Goal: Answer question/provide support

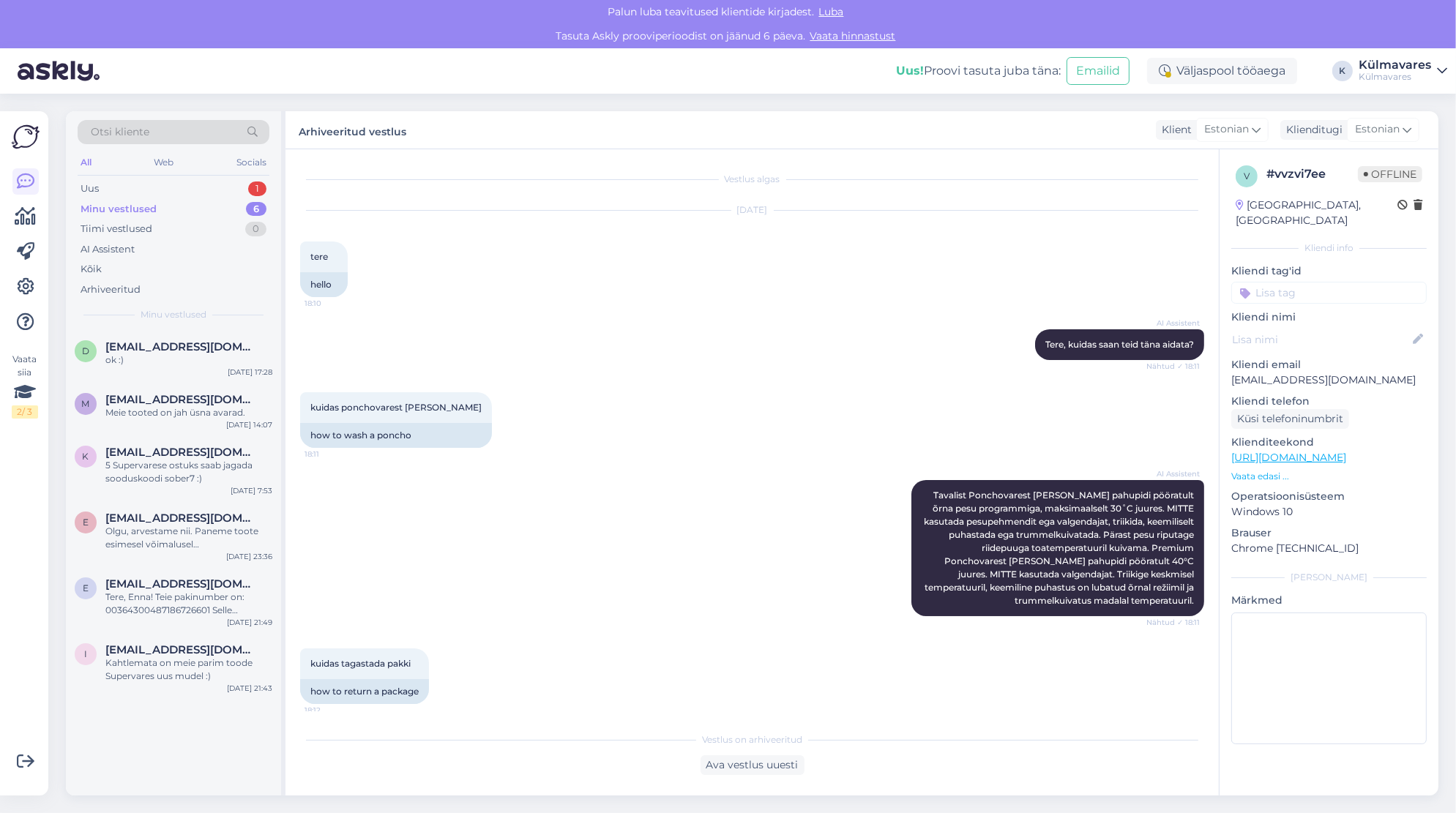
scroll to position [2338, 0]
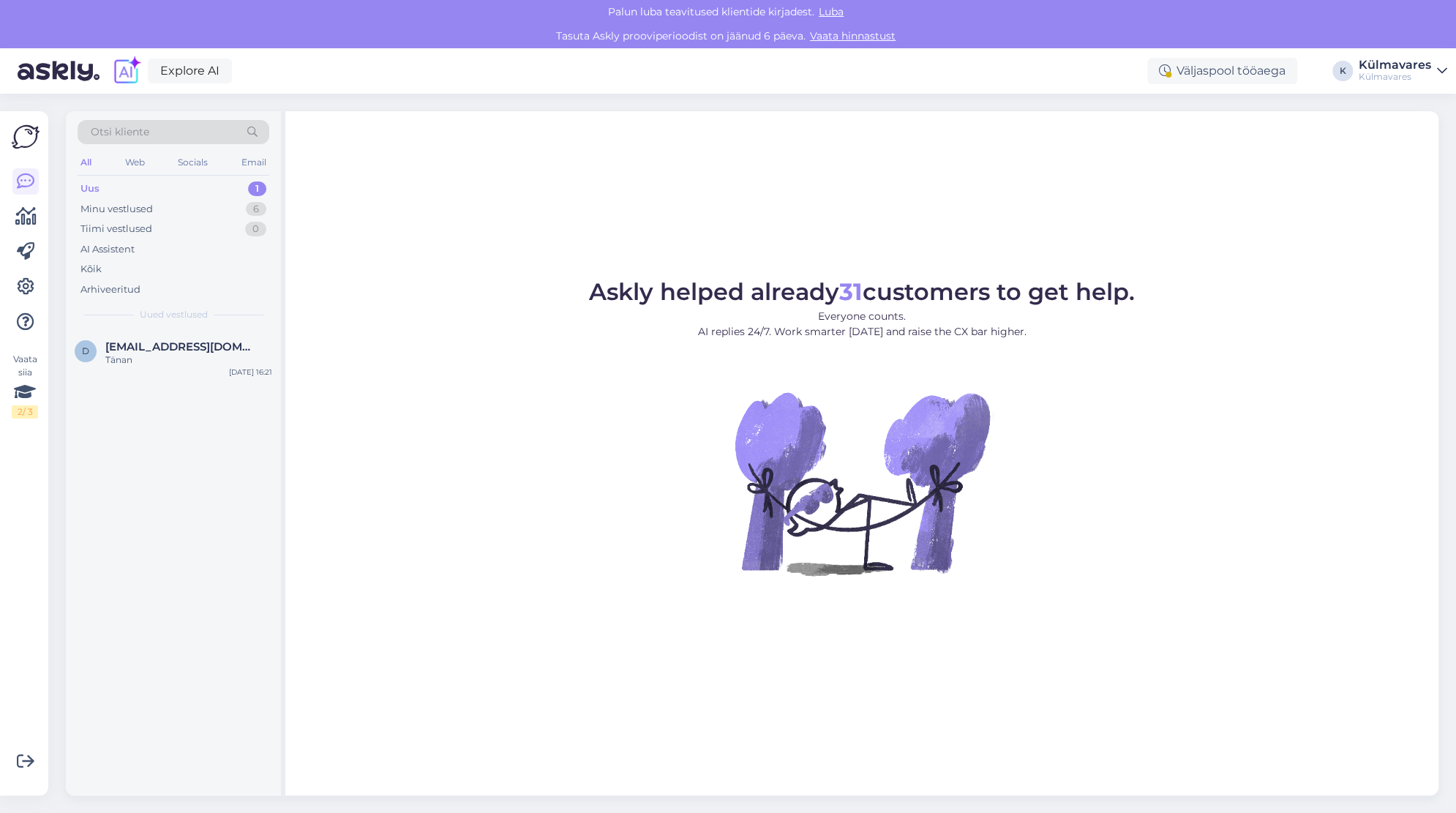
click at [126, 184] on div "Uus 1" at bounding box center [173, 189] width 191 height 20
click at [125, 371] on div "d direktor@liivaku.edu.ee Tänan Oct 7 16:21" at bounding box center [173, 356] width 215 height 52
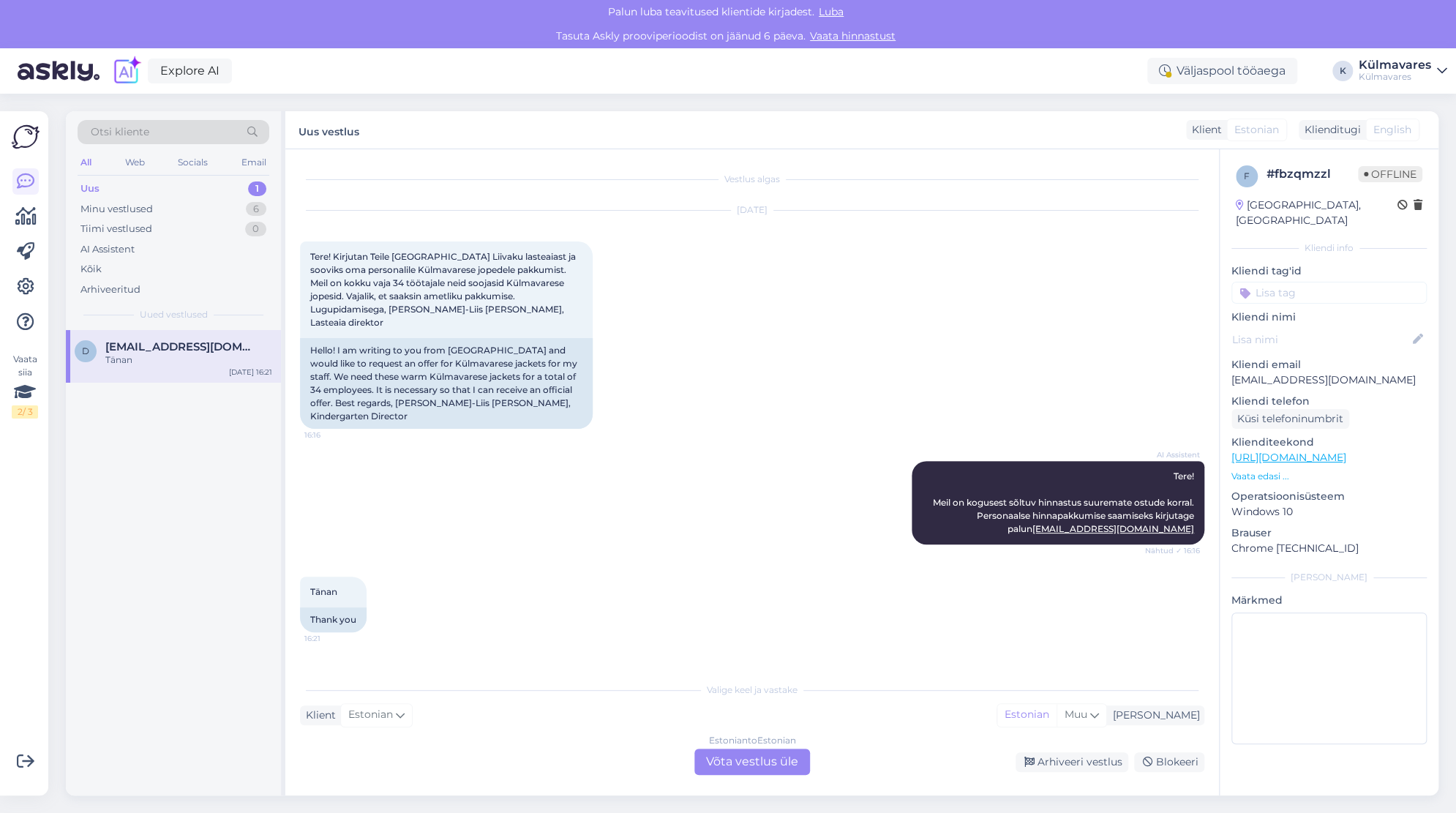
click at [727, 757] on div "Estonian to Estonian Võta vestlus üle" at bounding box center [751, 762] width 116 height 26
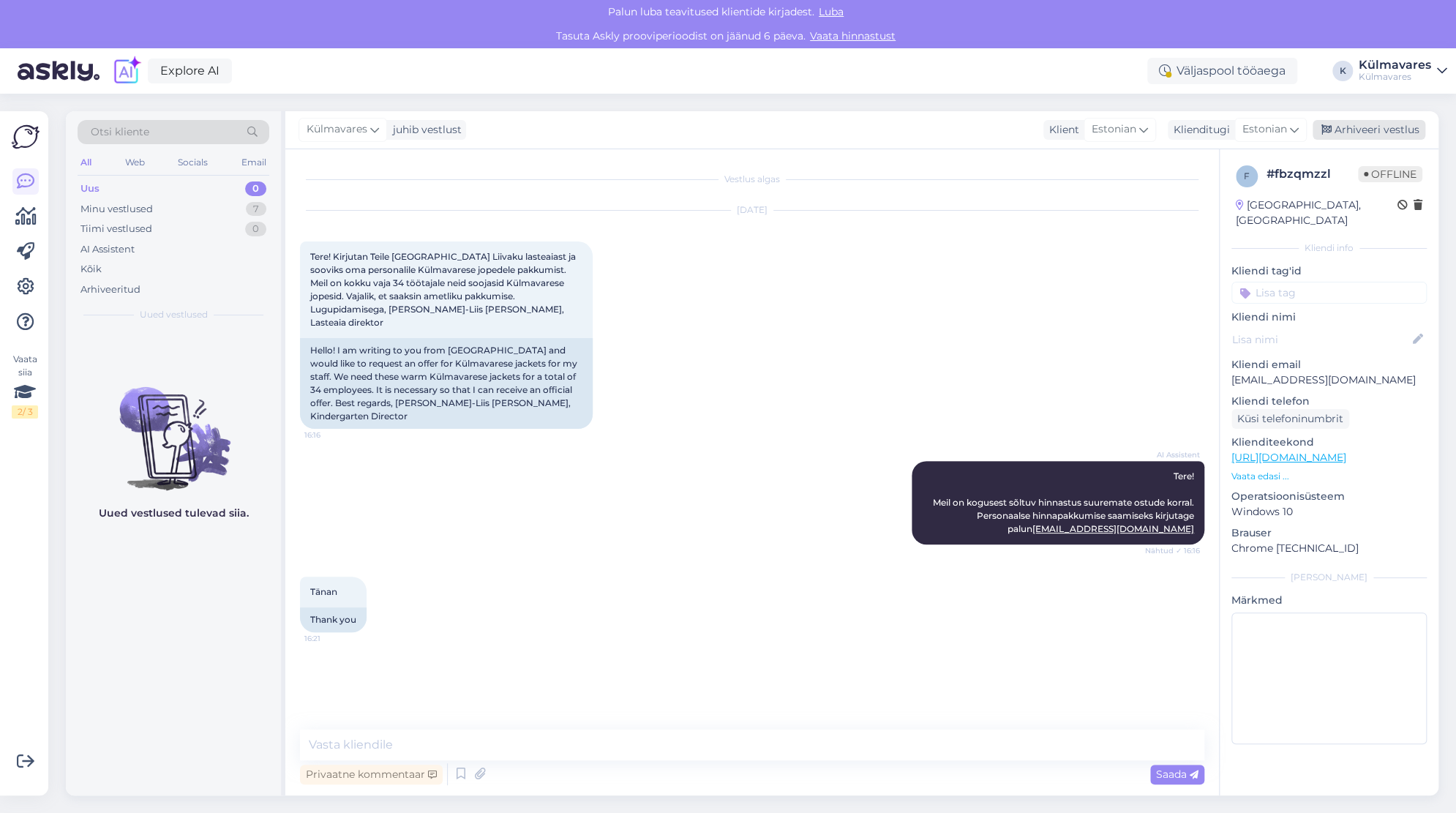
click at [1363, 126] on div "Arhiveeri vestlus" at bounding box center [1369, 129] width 113 height 19
click at [126, 210] on div "Minu vestlused" at bounding box center [116, 208] width 73 height 14
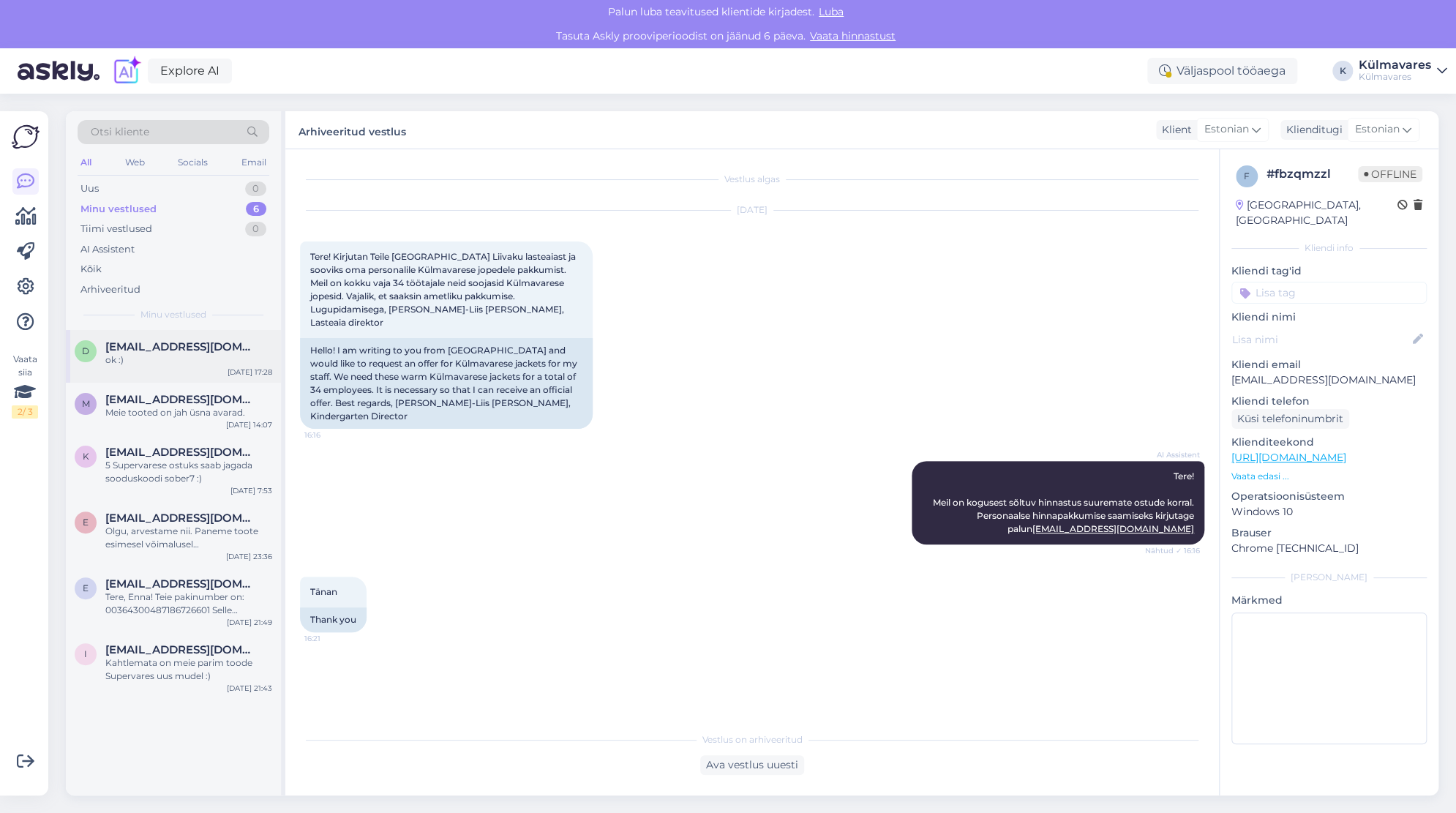
click at [165, 352] on span "[EMAIL_ADDRESS][DOMAIN_NAME]" at bounding box center [181, 347] width 152 height 13
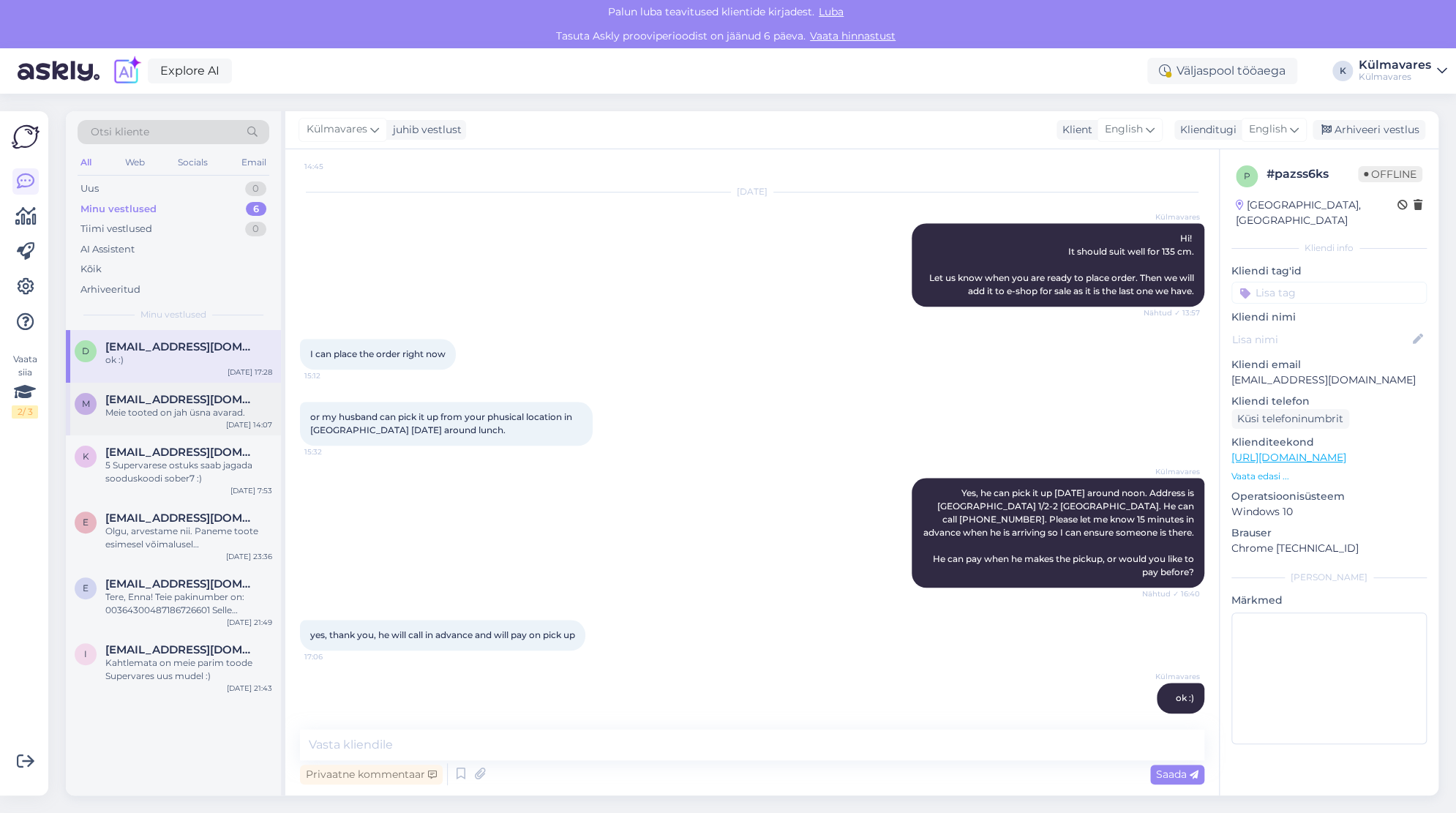
click at [160, 417] on div "Meie tooted on jah üsna avarad." at bounding box center [189, 413] width 167 height 13
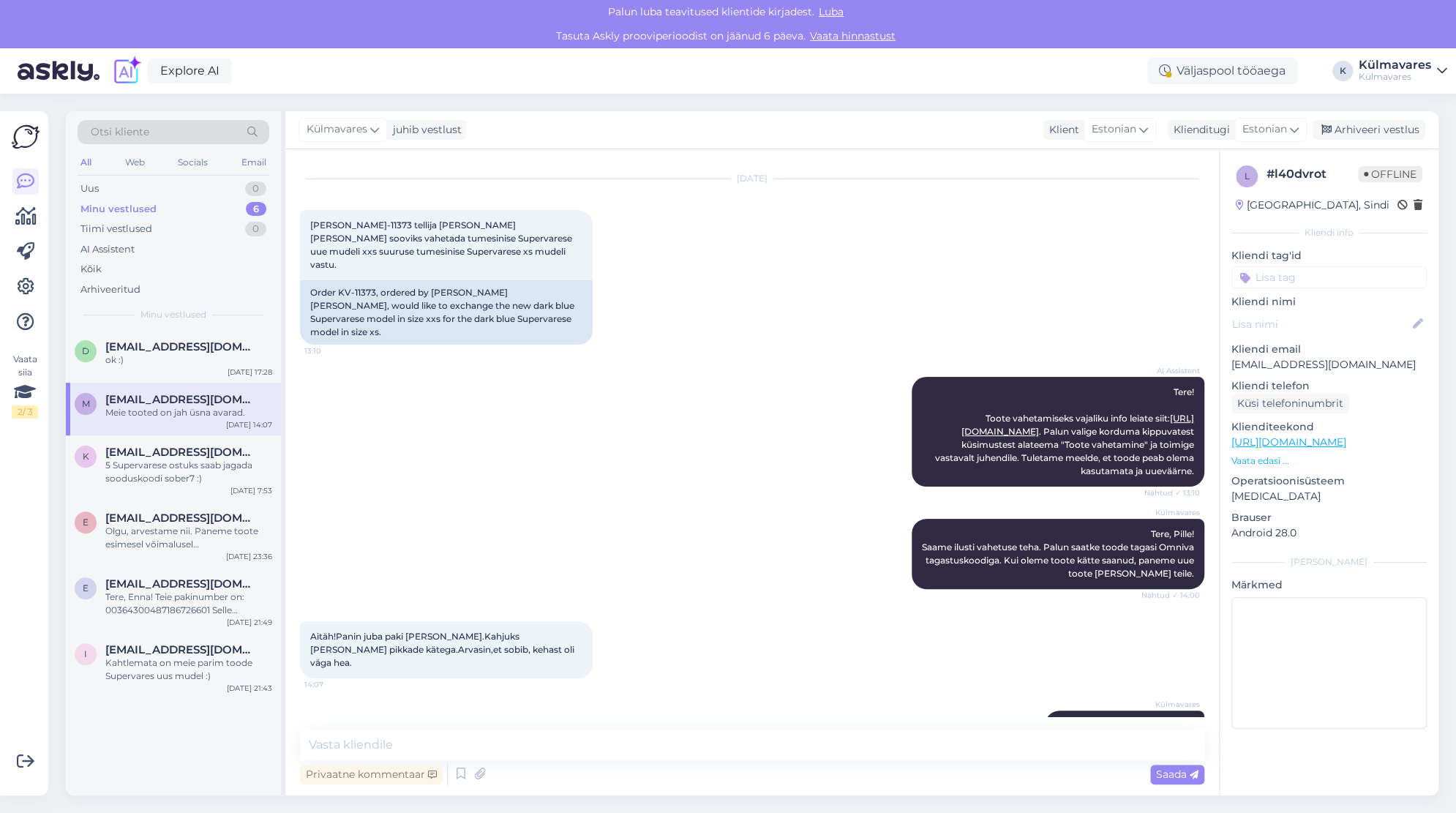
scroll to position [32, 0]
click at [160, 473] on div "5 Supervarese ostuks saab jagada sooduskoodi sober7 :)" at bounding box center [189, 471] width 167 height 26
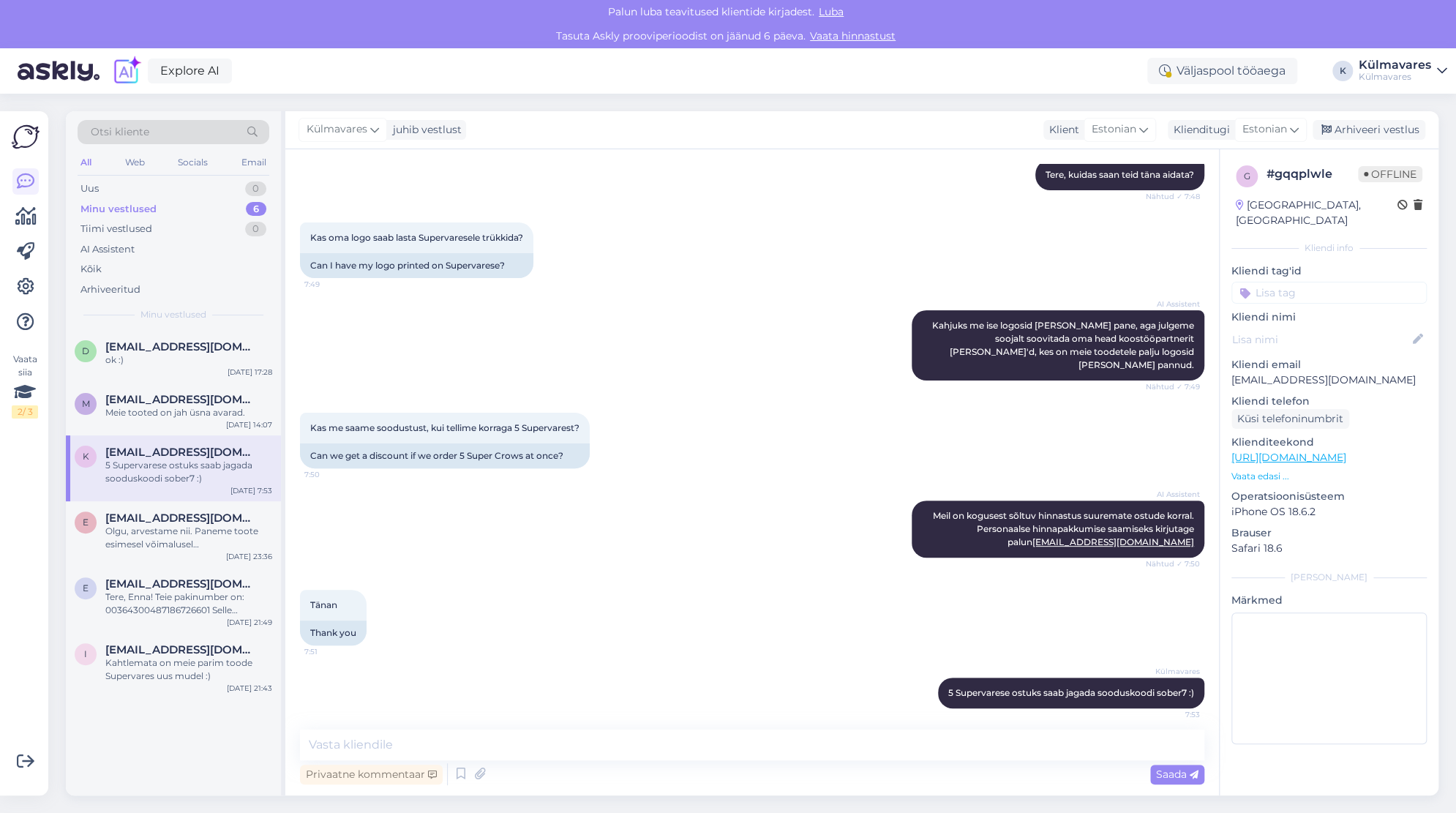
scroll to position [178, 0]
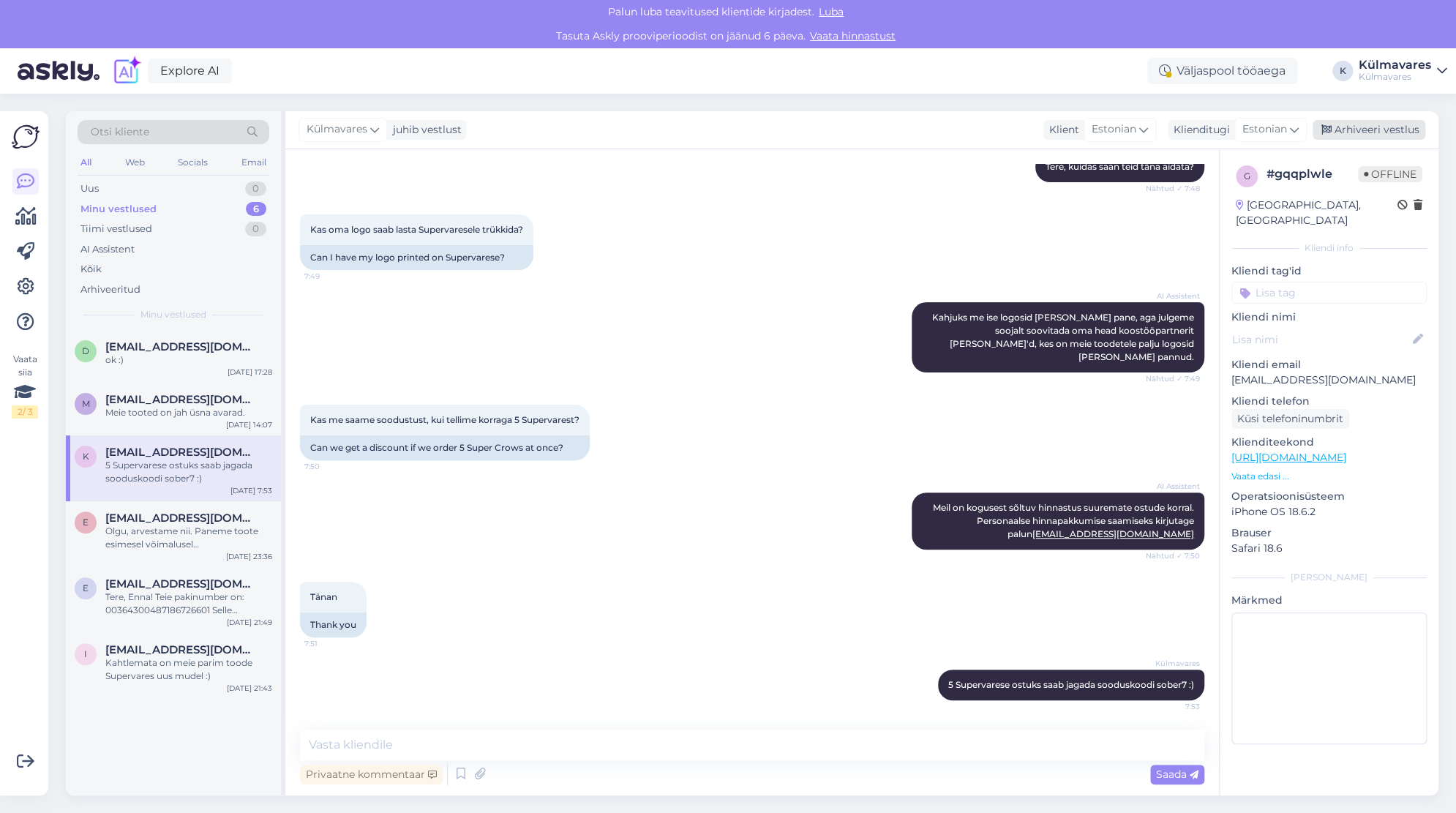
click at [1387, 130] on div "Arhiveeri vestlus" at bounding box center [1369, 129] width 113 height 19
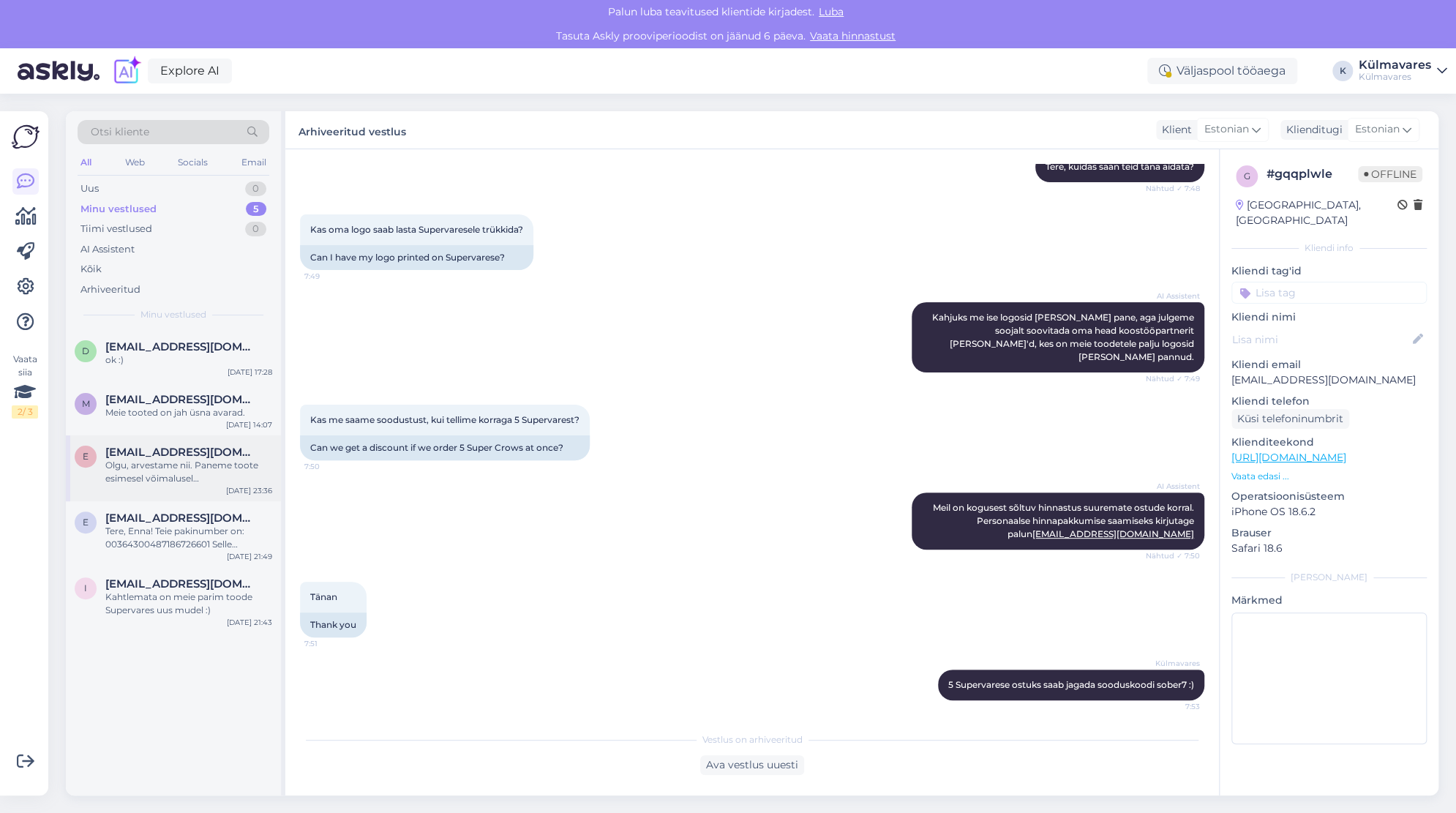
click at [205, 476] on div "Olgu, arvestame nii. Paneme toote esimesel võimalusel [PERSON_NAME]. Hetkese se…" at bounding box center [189, 471] width 167 height 26
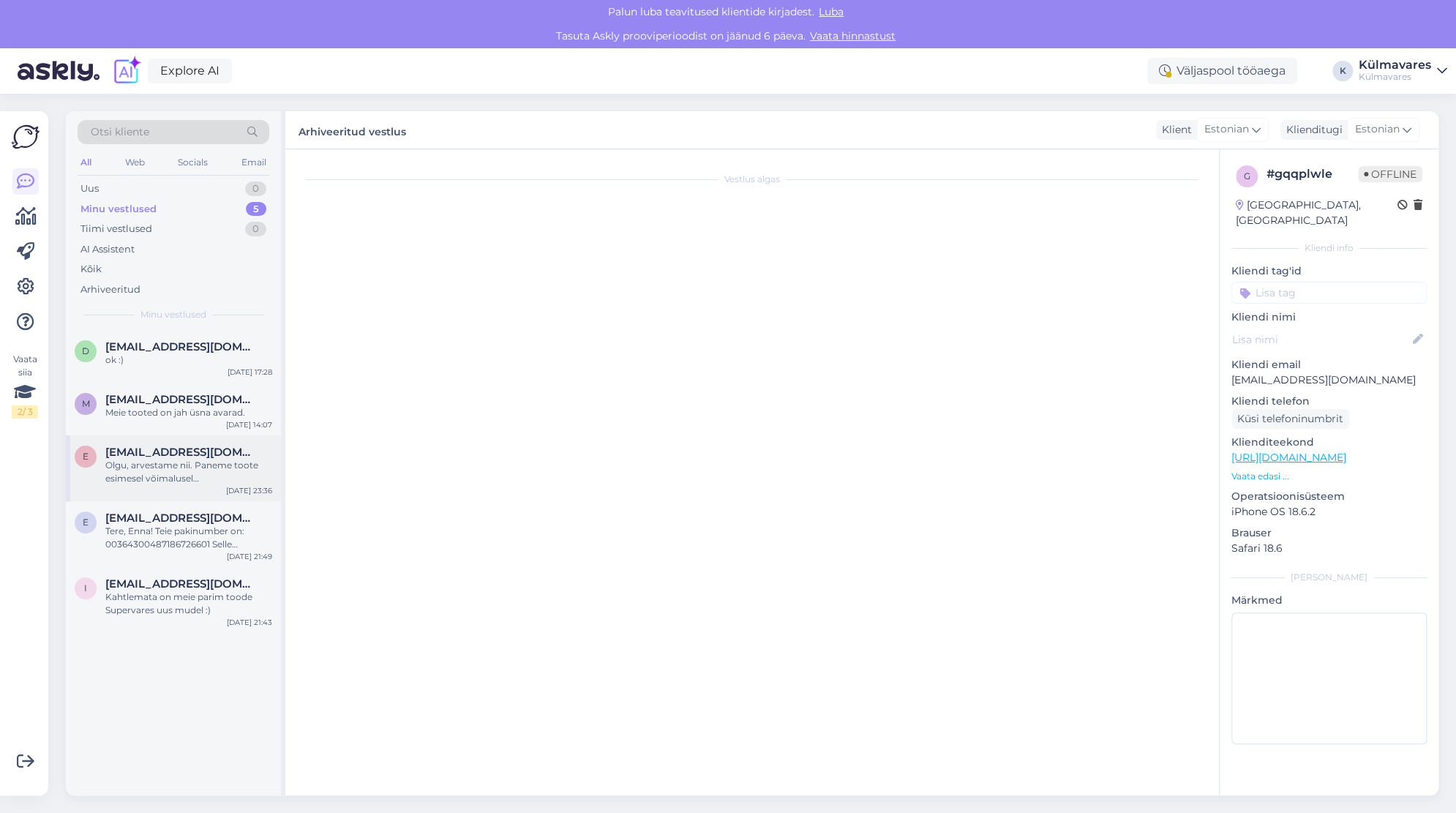
scroll to position [110, 0]
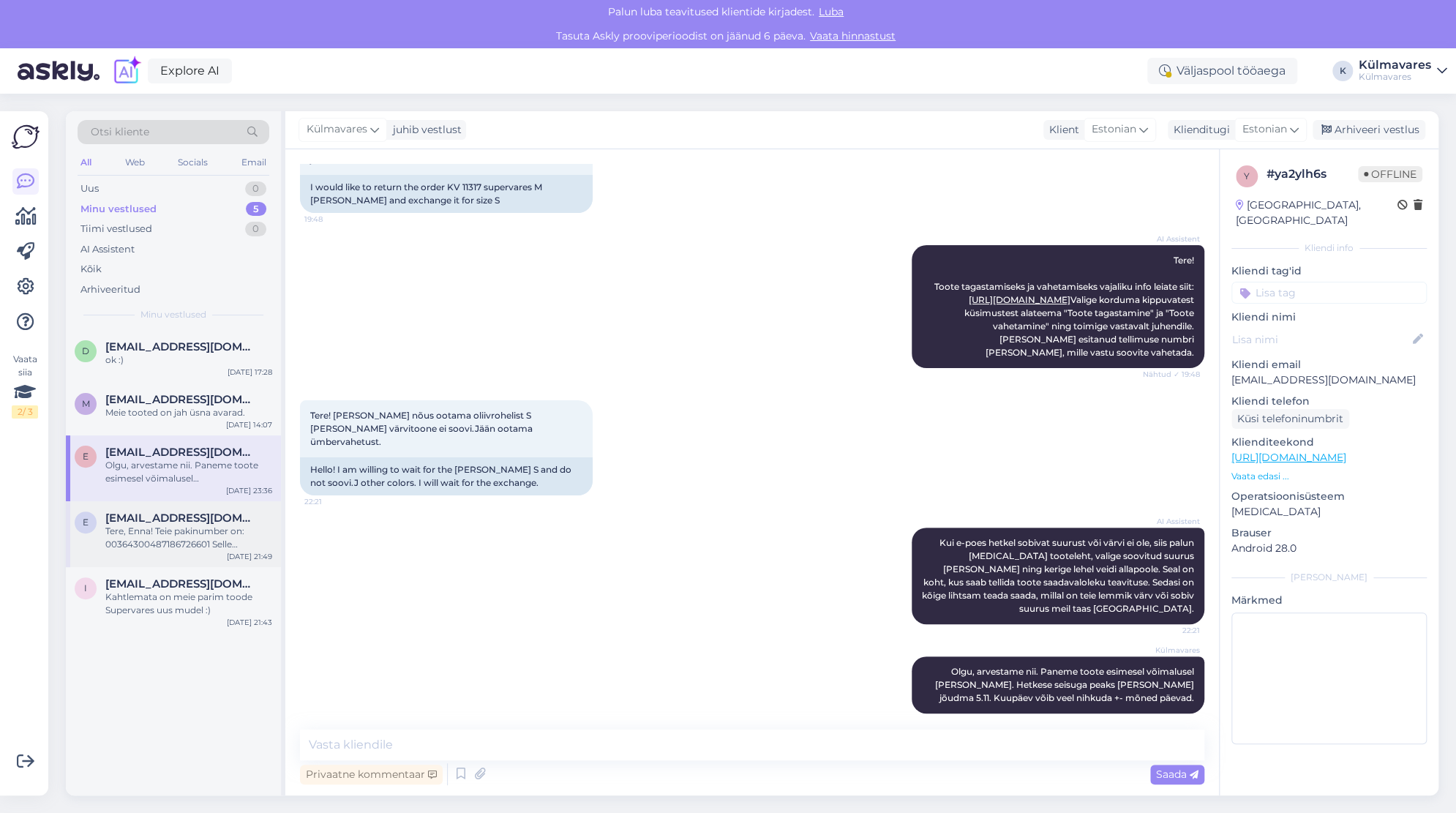
click at [210, 525] on div "Tere, Enna! Teie pakinumber on: 00364300487186726601 Selle pakinumbriga saate v…" at bounding box center [189, 537] width 167 height 26
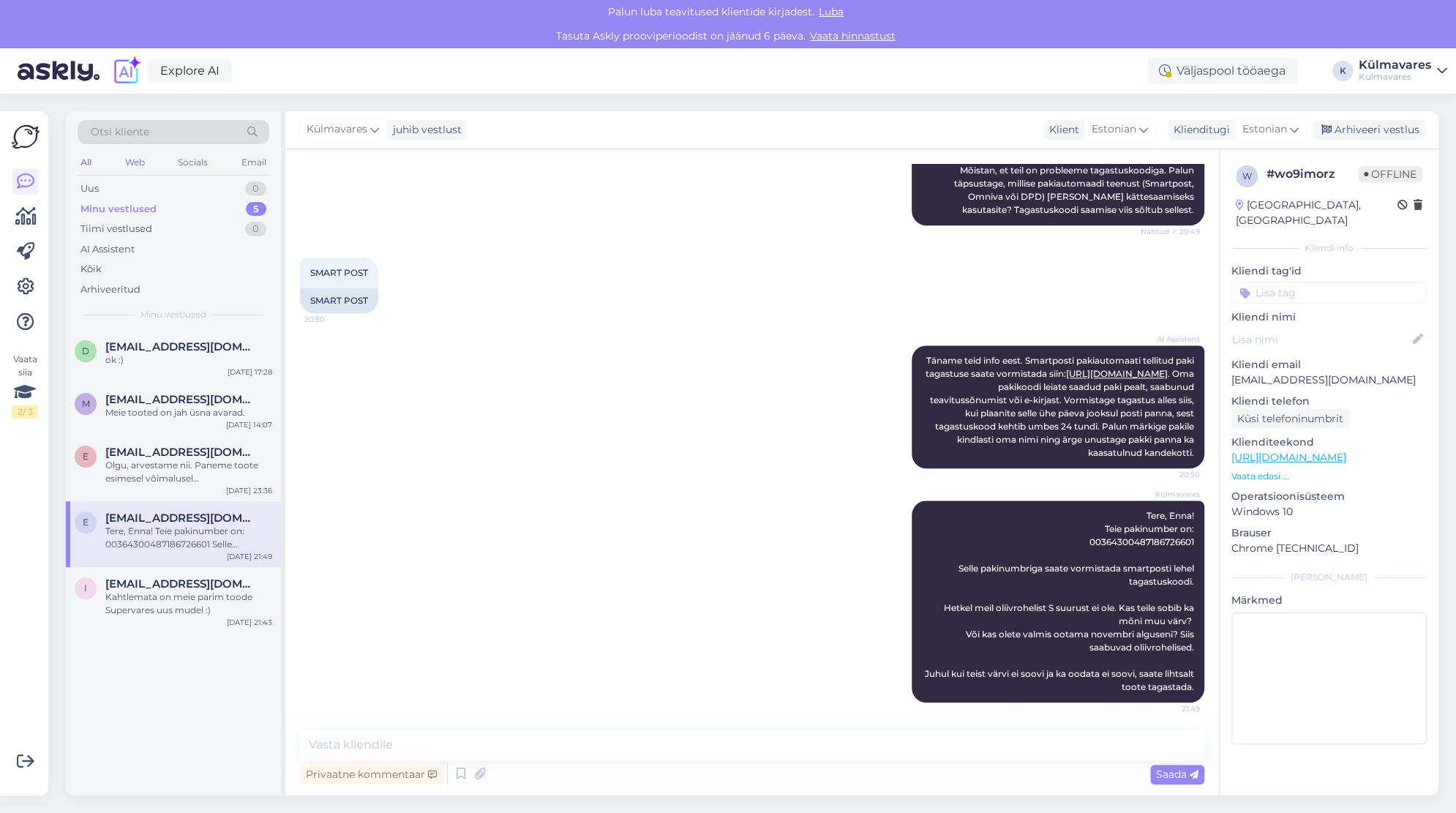
scroll to position [755, 0]
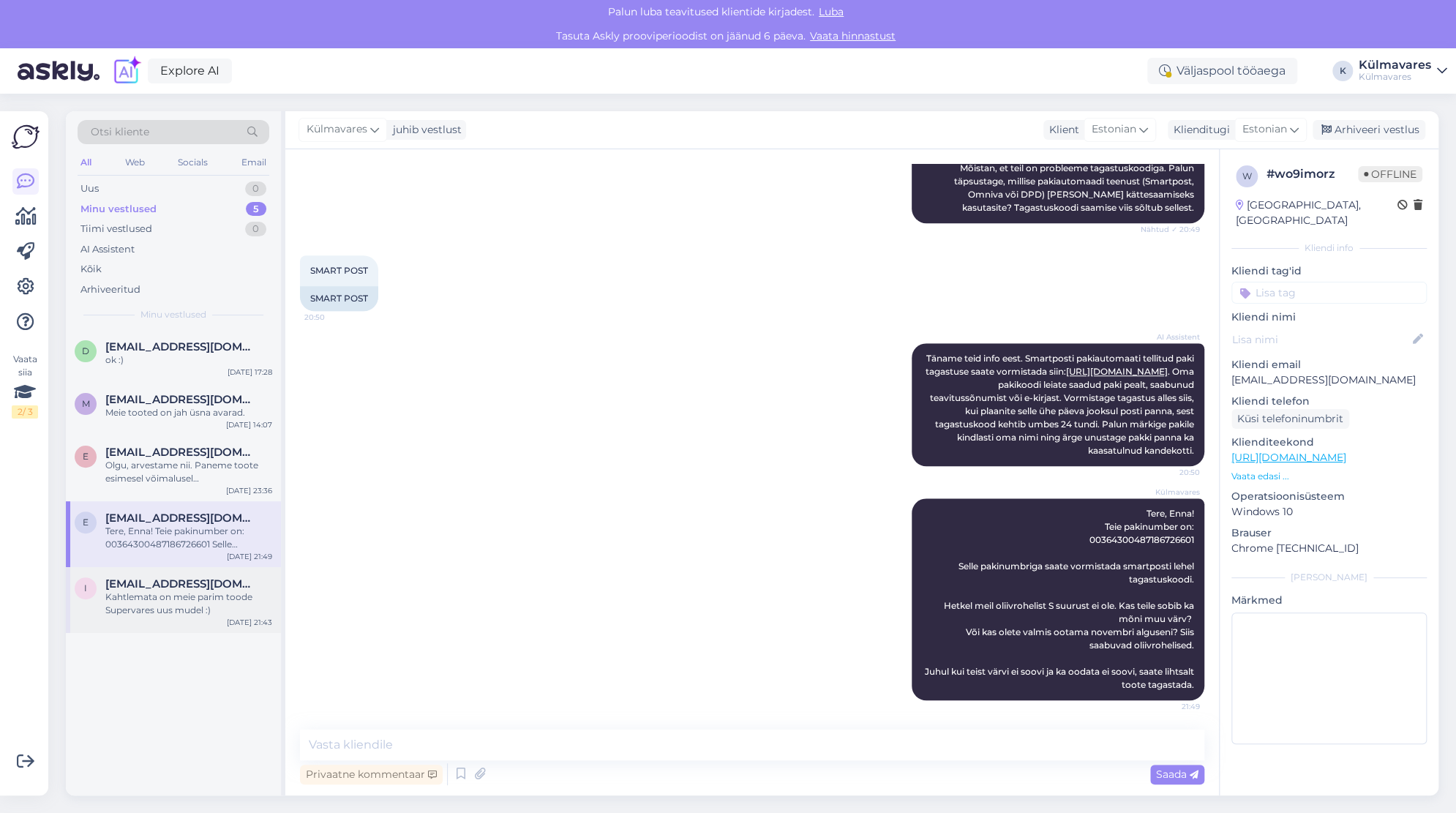
click at [169, 602] on div "Kahtlemata on meie parim toode Supervares uus mudel :)" at bounding box center [189, 603] width 167 height 26
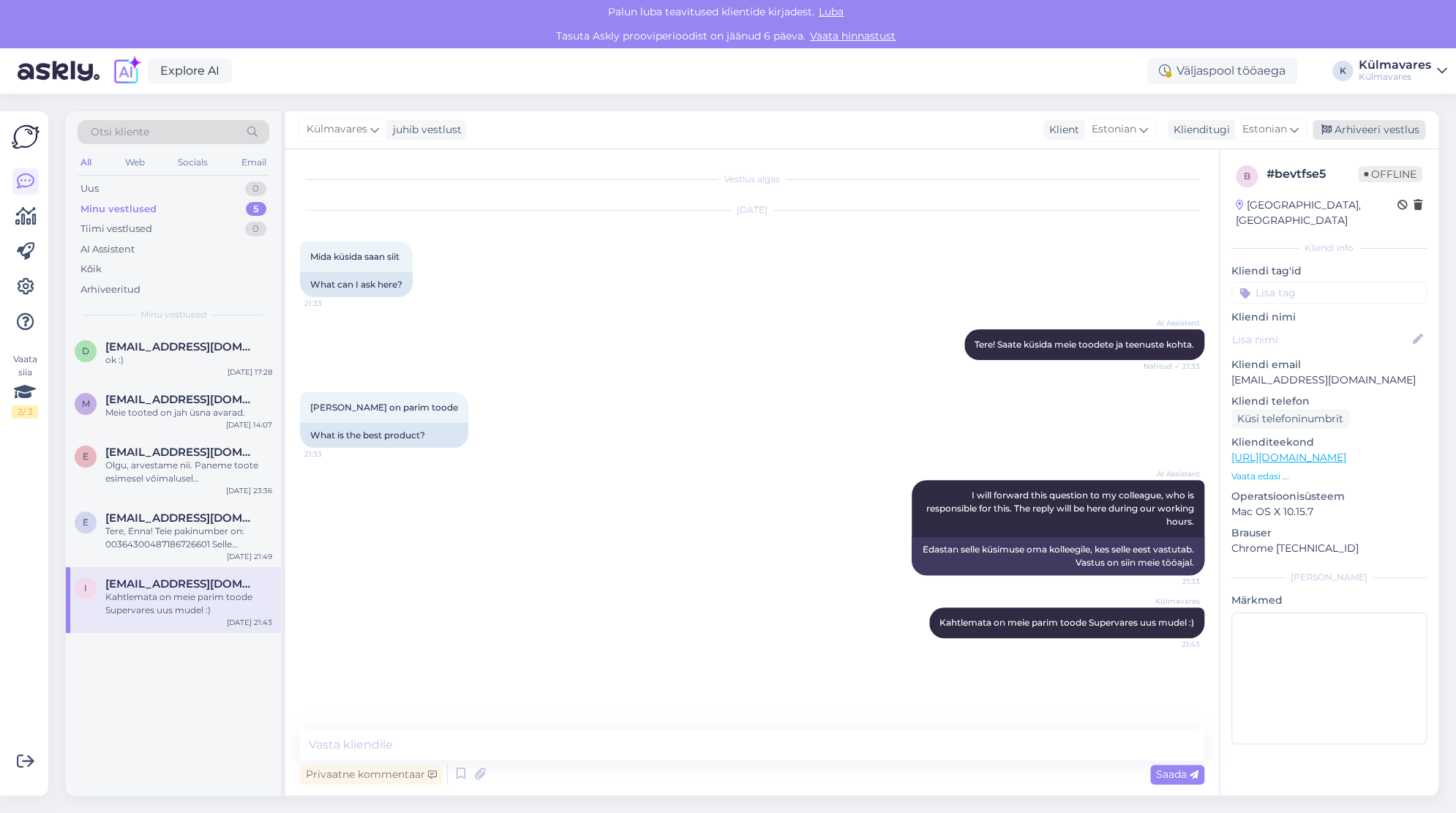
click at [1374, 126] on div "Arhiveeri vestlus" at bounding box center [1369, 129] width 113 height 19
